Goal: Obtain resource: Obtain resource

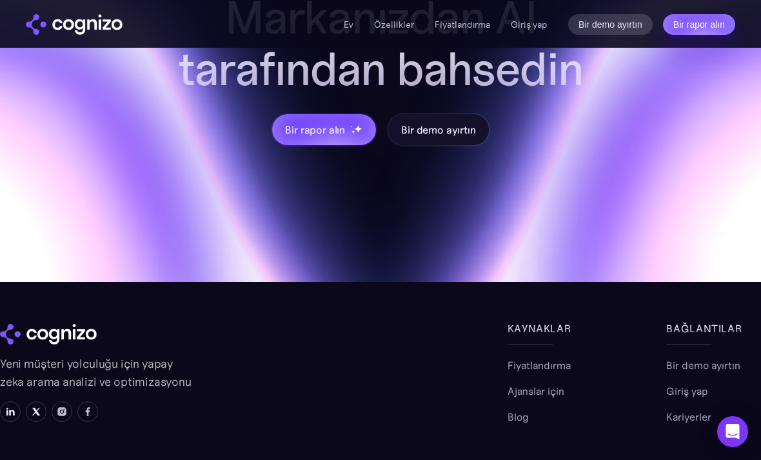
scroll to position [5260, 0]
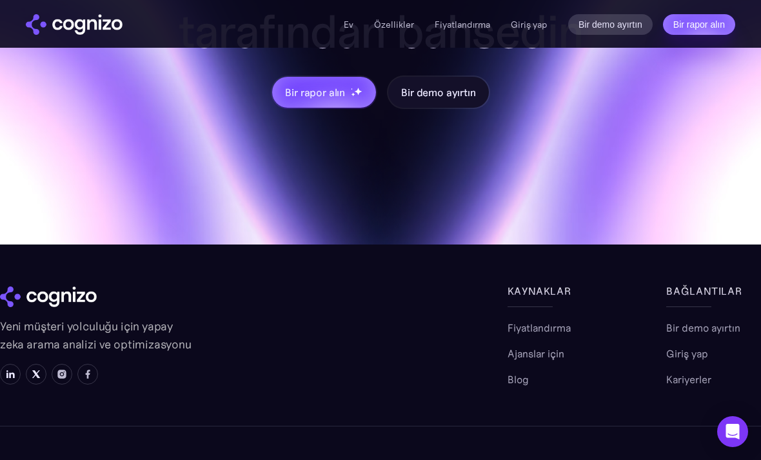
click at [555, 350] on link "Ajanslar için" at bounding box center [536, 353] width 57 height 15
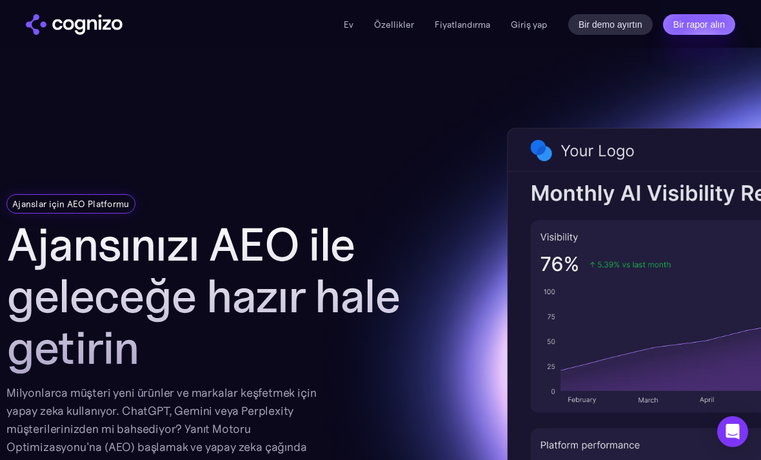
click at [631, 26] on link "Bir demo ayırtın" at bounding box center [610, 24] width 85 height 21
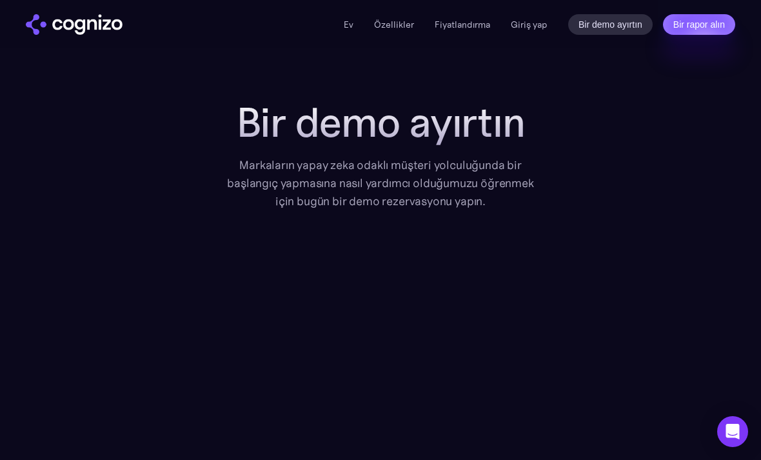
click at [352, 23] on link "Ev" at bounding box center [349, 25] width 10 height 12
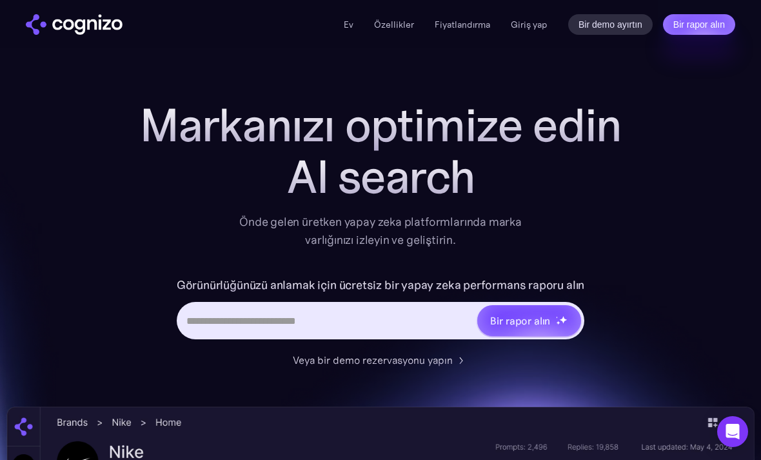
click at [404, 21] on link "Özellikler" at bounding box center [394, 25] width 40 height 12
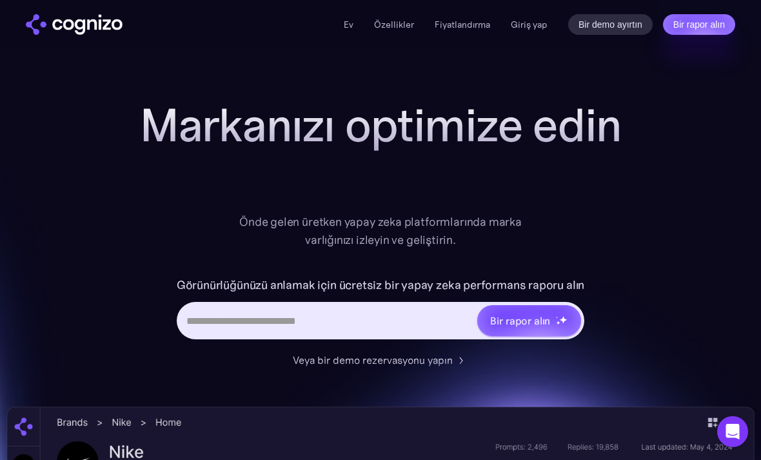
click at [703, 29] on link "Bir rapor alın" at bounding box center [699, 24] width 72 height 21
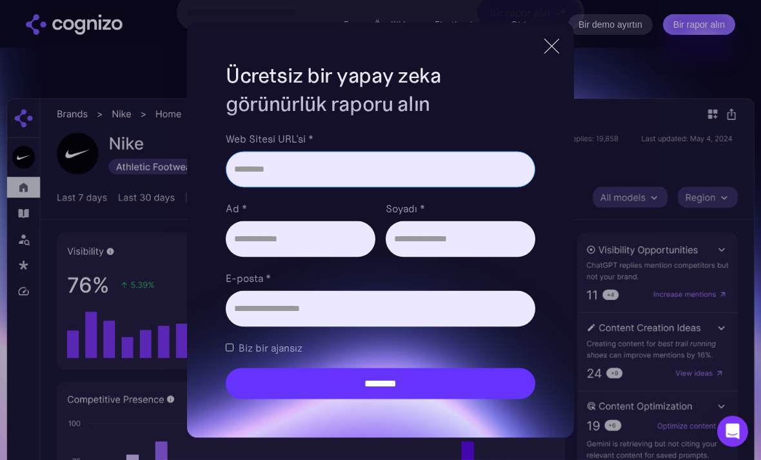
scroll to position [309, 0]
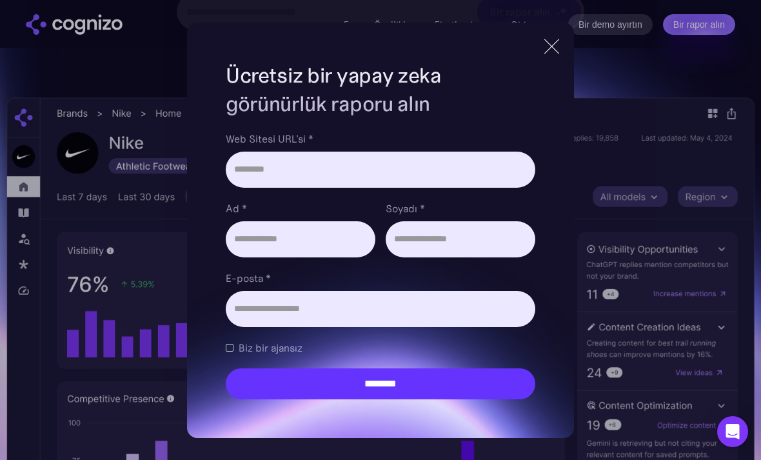
click at [563, 65] on div "**********" at bounding box center [380, 230] width 387 height 415
click at [555, 58] on div at bounding box center [551, 46] width 21 height 23
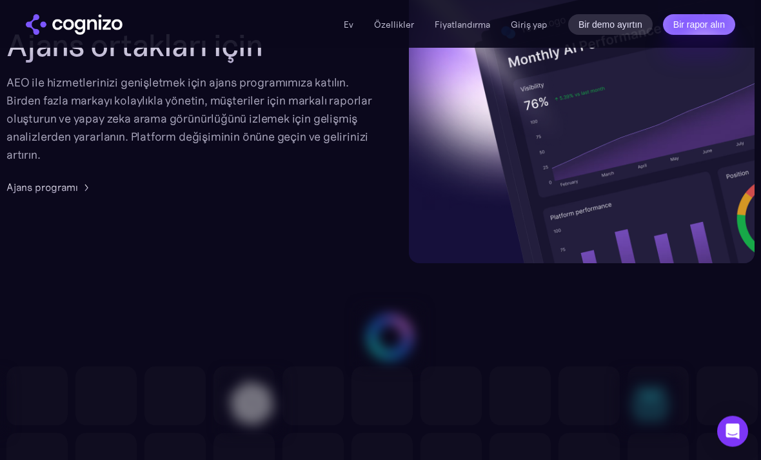
scroll to position [3315, 0]
